Goal: Task Accomplishment & Management: Manage account settings

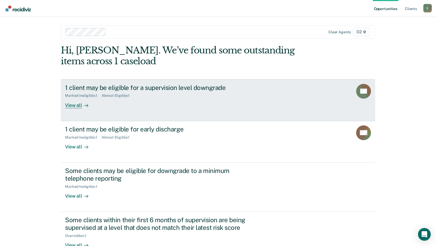
click at [68, 106] on div "View all" at bounding box center [80, 103] width 30 height 10
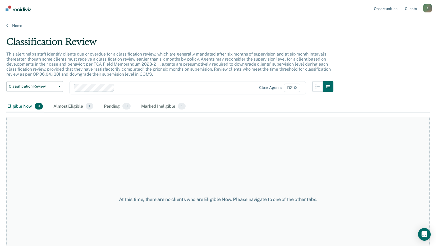
click at [68, 106] on div "Almost Eligible 1" at bounding box center [73, 107] width 42 height 12
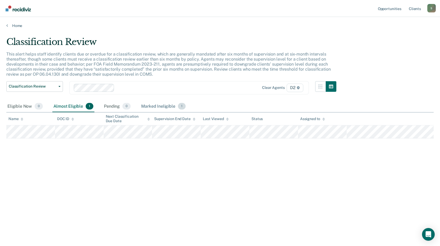
click at [156, 106] on div "Marked Ineligible 1" at bounding box center [163, 107] width 47 height 12
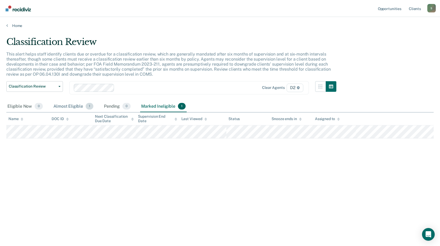
click at [61, 109] on div "Almost Eligible 1" at bounding box center [73, 107] width 42 height 12
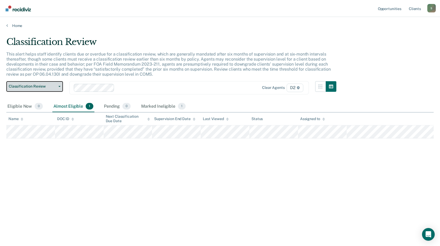
click at [45, 91] on button "Classification Review" at bounding box center [34, 86] width 57 height 11
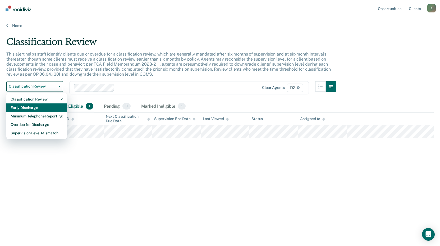
click at [35, 106] on div "Early Discharge" at bounding box center [37, 107] width 52 height 8
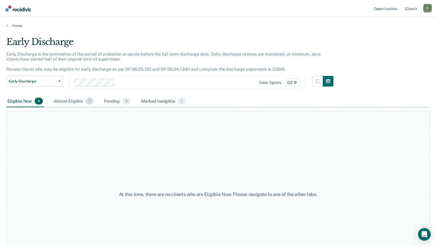
click at [67, 104] on div "Almost Eligible 1" at bounding box center [73, 101] width 42 height 12
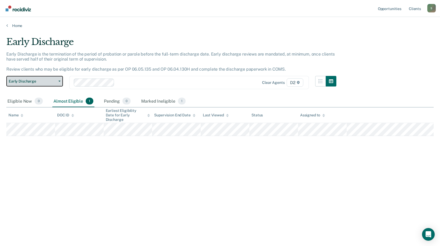
click at [53, 81] on span "Early Discharge" at bounding box center [33, 81] width 48 height 4
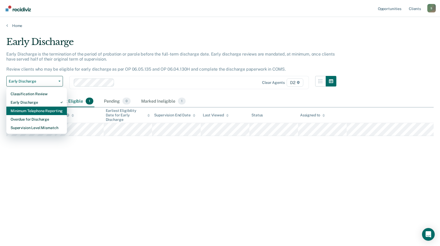
click at [37, 111] on div "Minimum Telephone Reporting" at bounding box center [37, 111] width 52 height 8
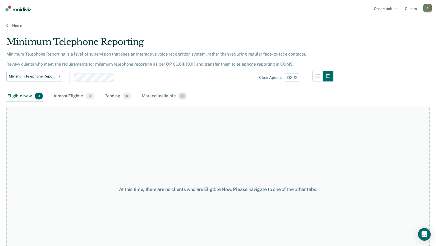
click at [156, 97] on div "Marked Ineligible 1" at bounding box center [164, 96] width 47 height 12
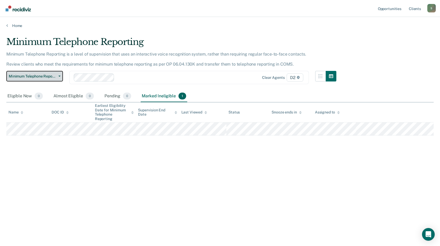
click at [58, 79] on button "Minimum Telephone Reporting" at bounding box center [34, 76] width 57 height 11
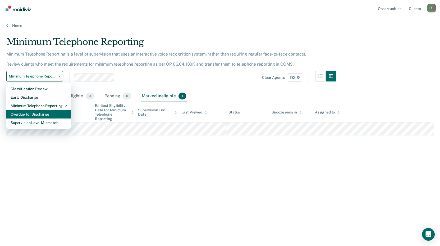
click at [25, 113] on div "Overdue for Discharge" at bounding box center [39, 114] width 56 height 8
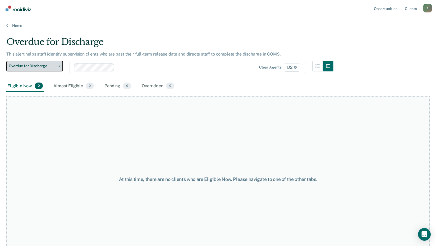
click at [52, 69] on button "Overdue for Discharge" at bounding box center [34, 66] width 57 height 11
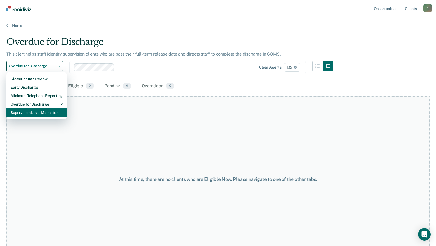
click at [33, 116] on div "Supervision Level Mismatch" at bounding box center [37, 112] width 52 height 8
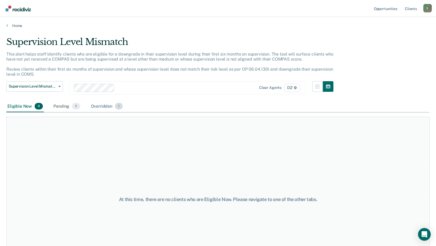
click at [102, 108] on div "Overridden 1" at bounding box center [107, 107] width 34 height 12
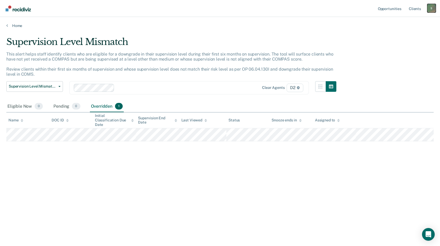
click at [432, 6] on div "S" at bounding box center [431, 8] width 8 height 8
click at [398, 34] on link "Log Out" at bounding box center [410, 35] width 43 height 4
